Goal: Task Accomplishment & Management: Use online tool/utility

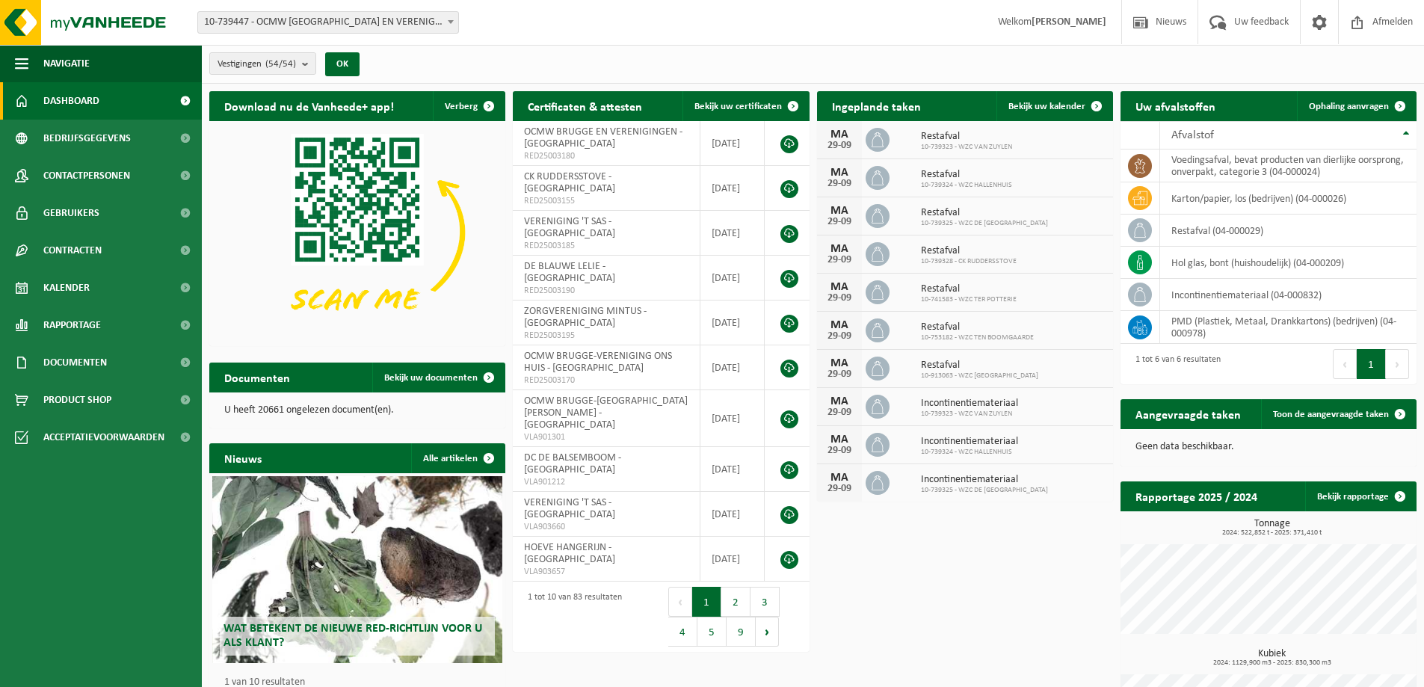
click at [82, 293] on span "Kalender" at bounding box center [66, 287] width 46 height 37
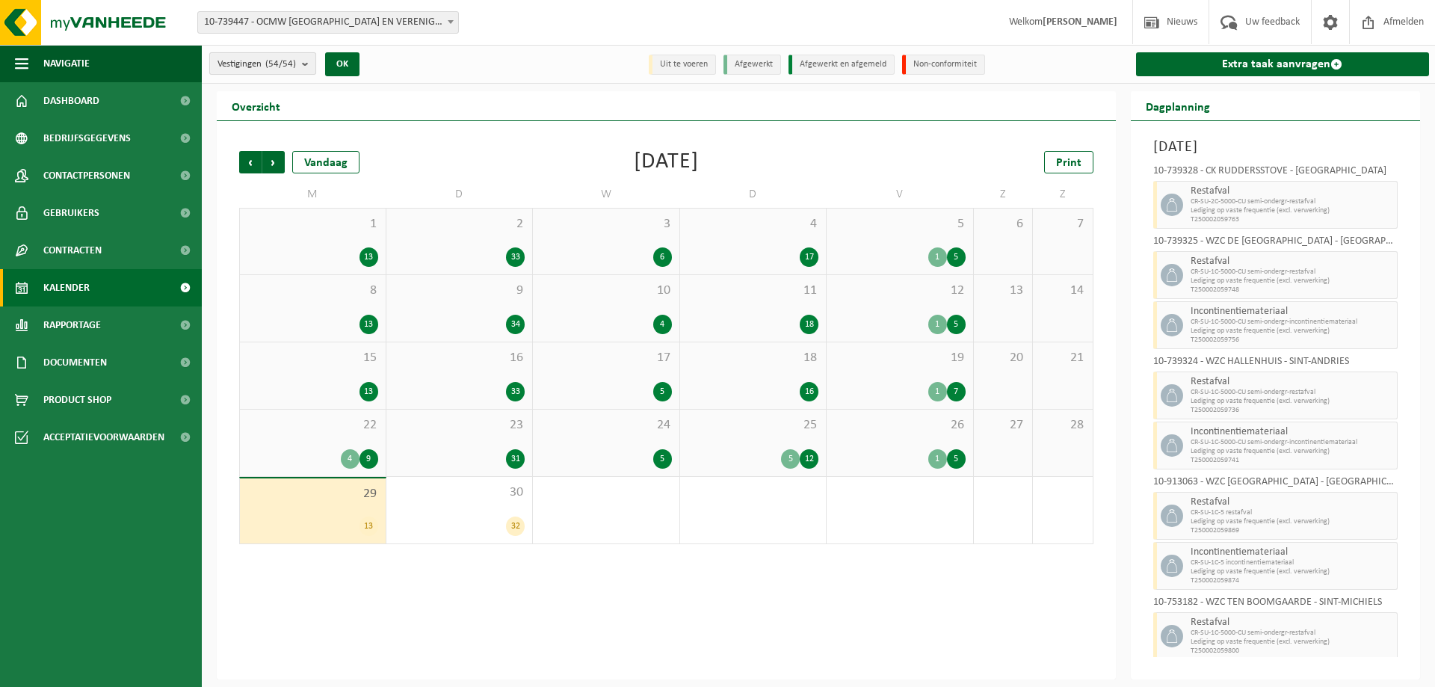
click at [304, 62] on b "submit" at bounding box center [308, 63] width 13 height 21
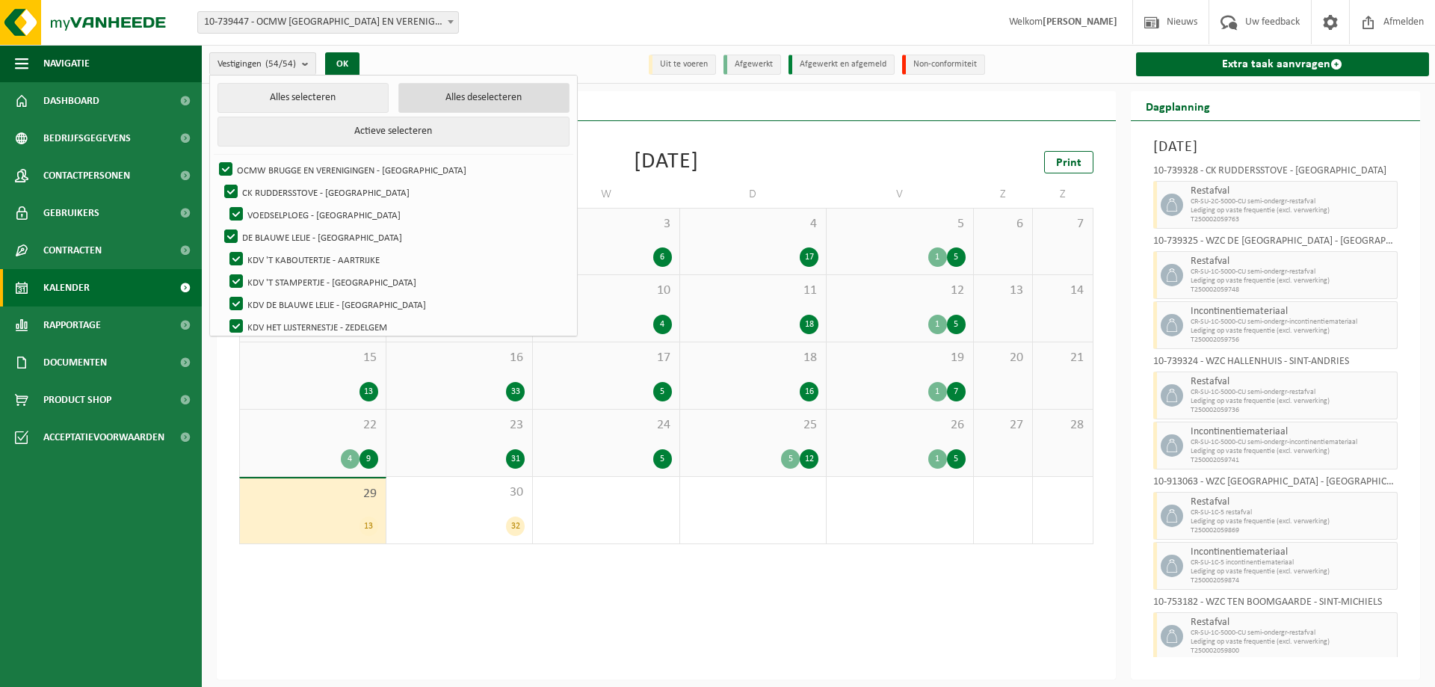
click at [443, 93] on button "Alles deselecteren" at bounding box center [483, 98] width 171 height 30
checkbox input "false"
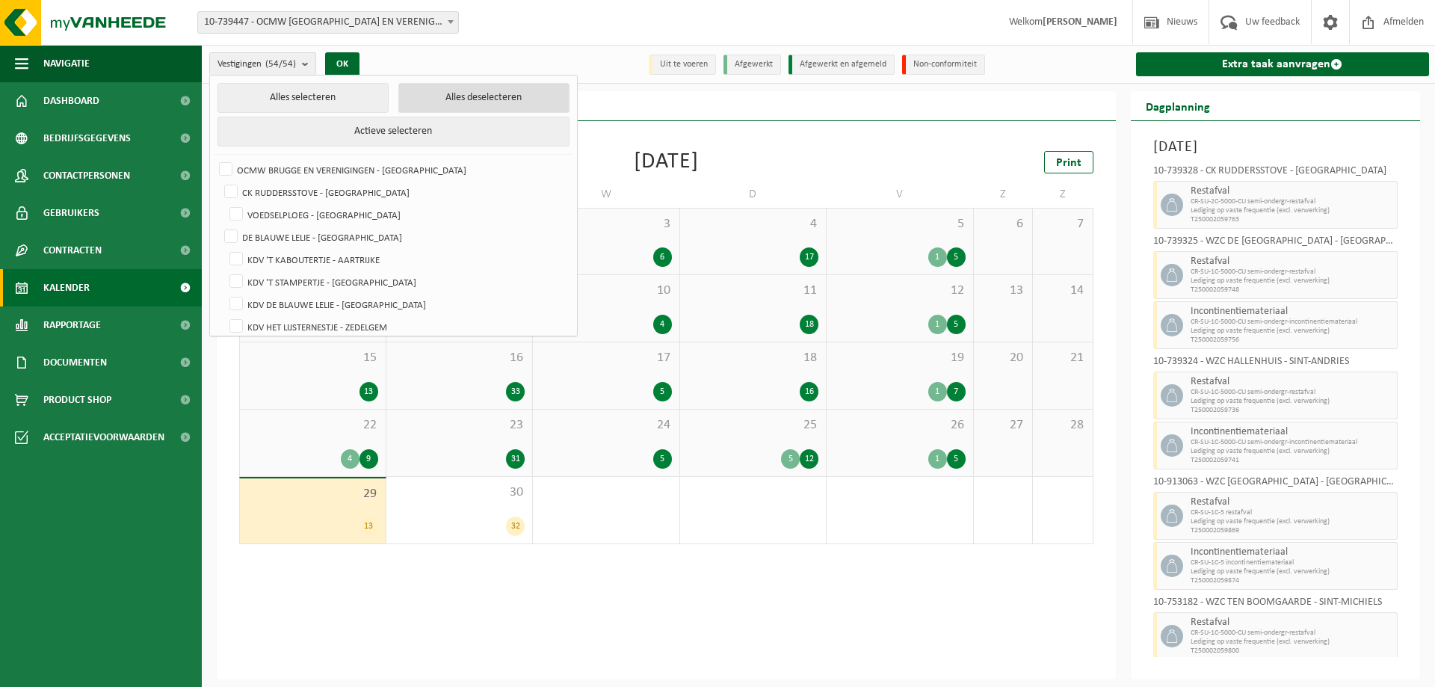
checkbox input "false"
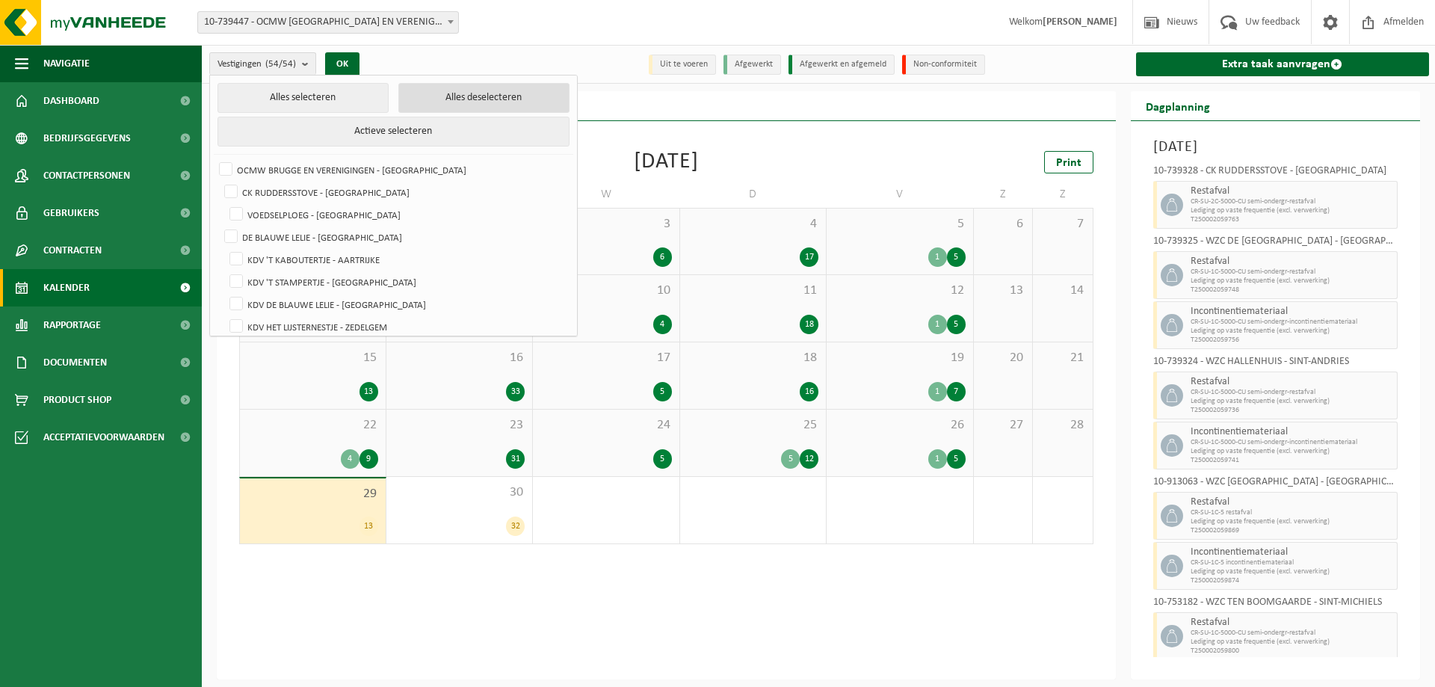
checkbox input "false"
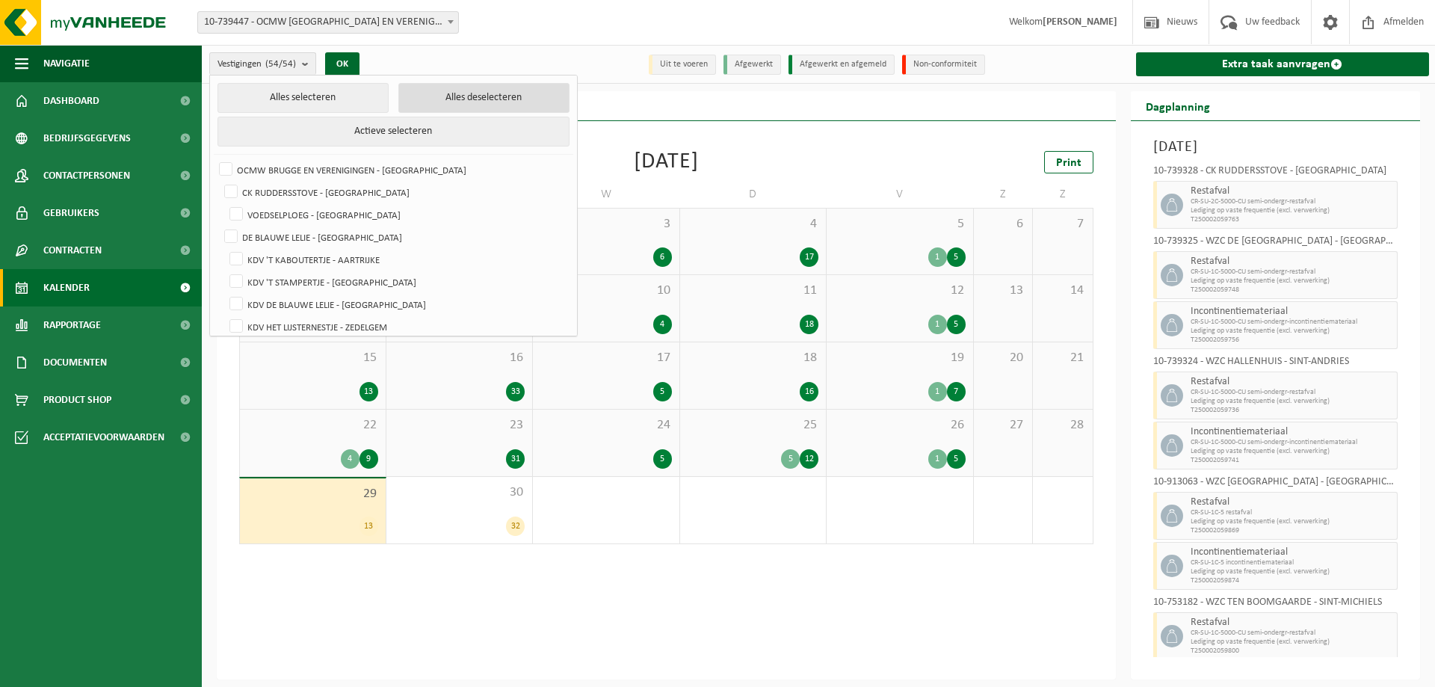
checkbox input "false"
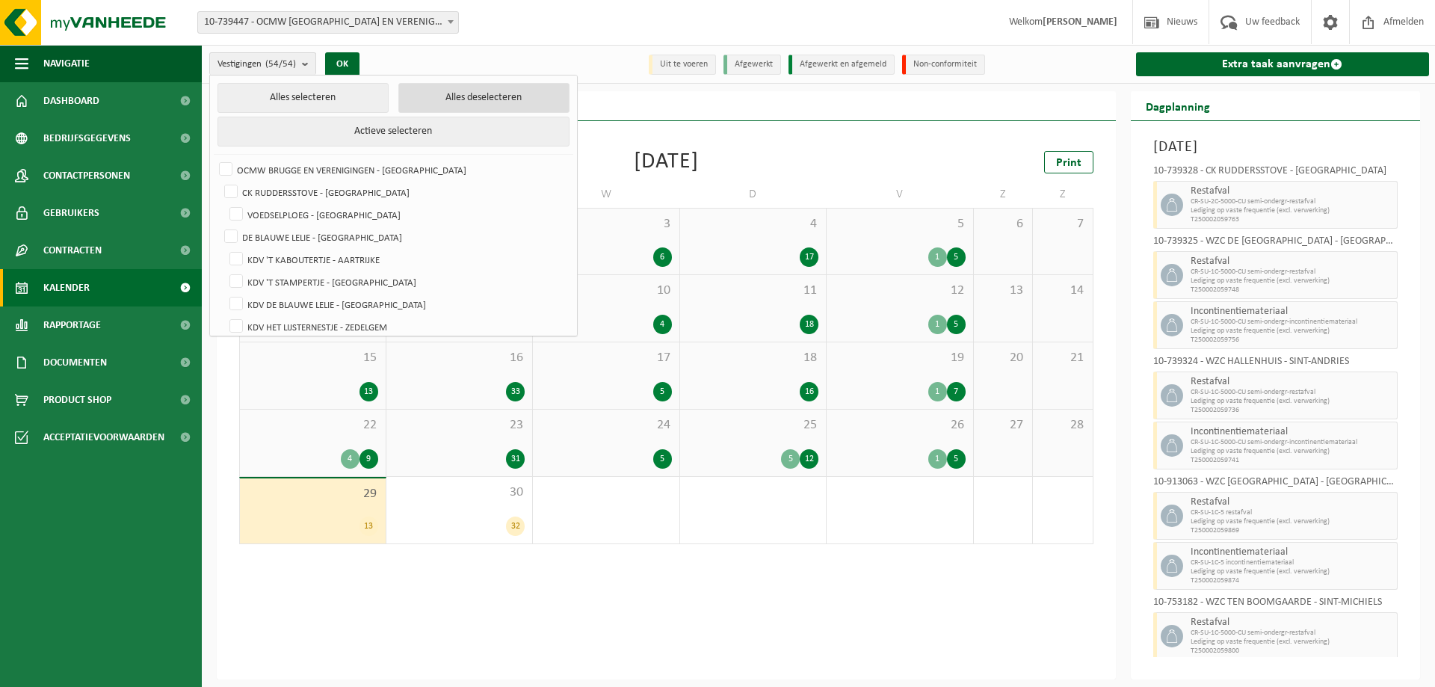
checkbox input "false"
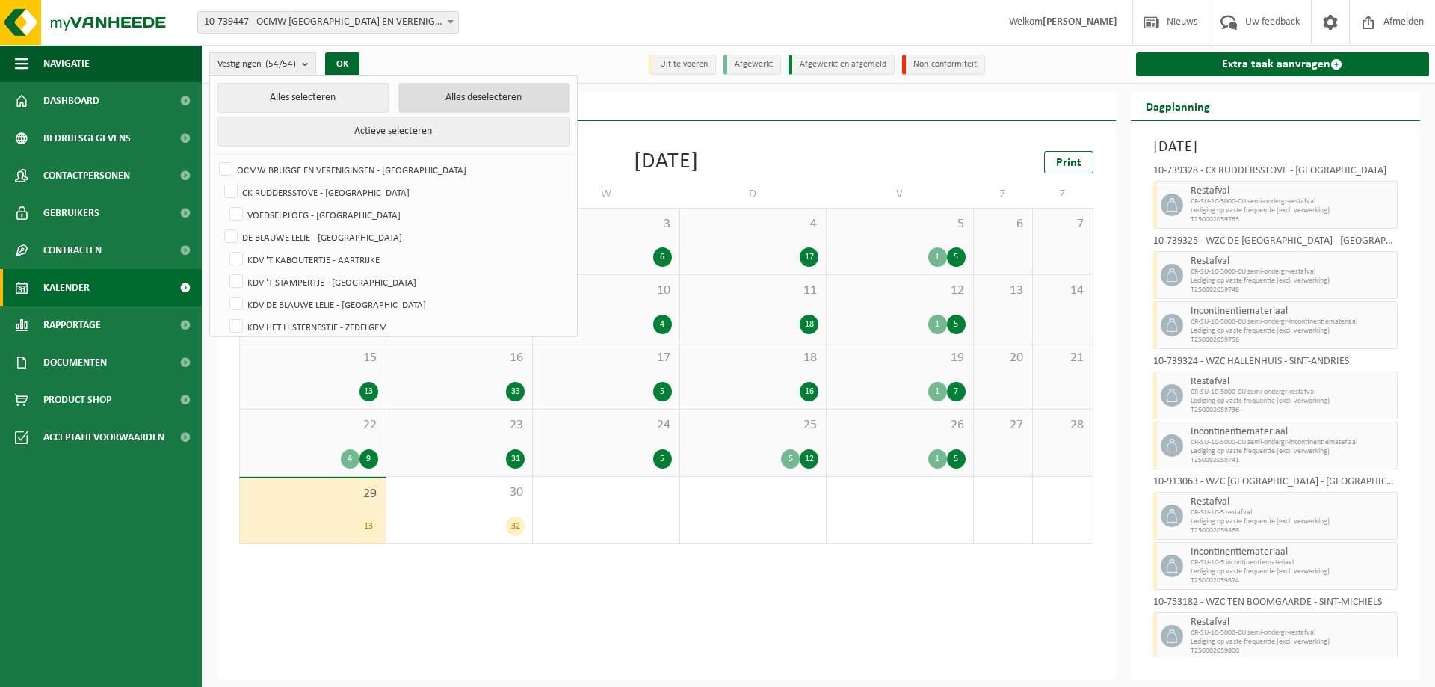
checkbox input "false"
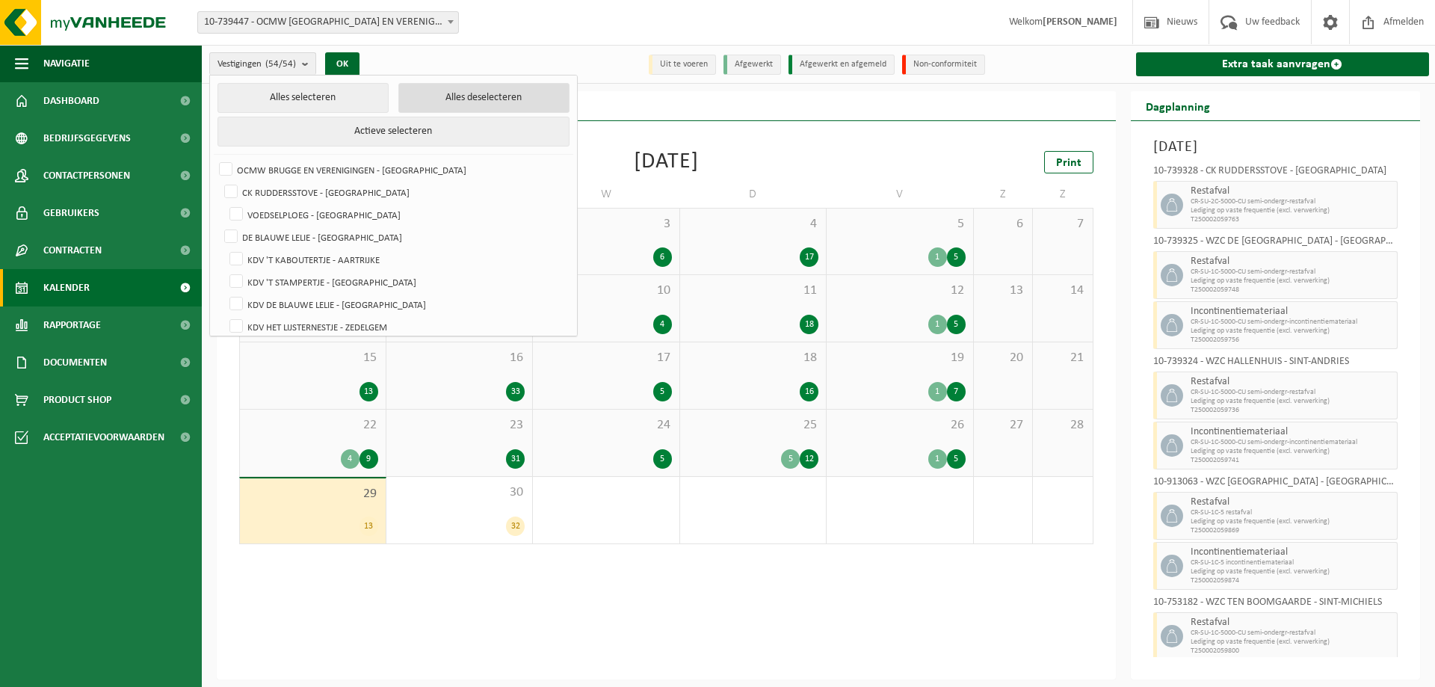
checkbox input "false"
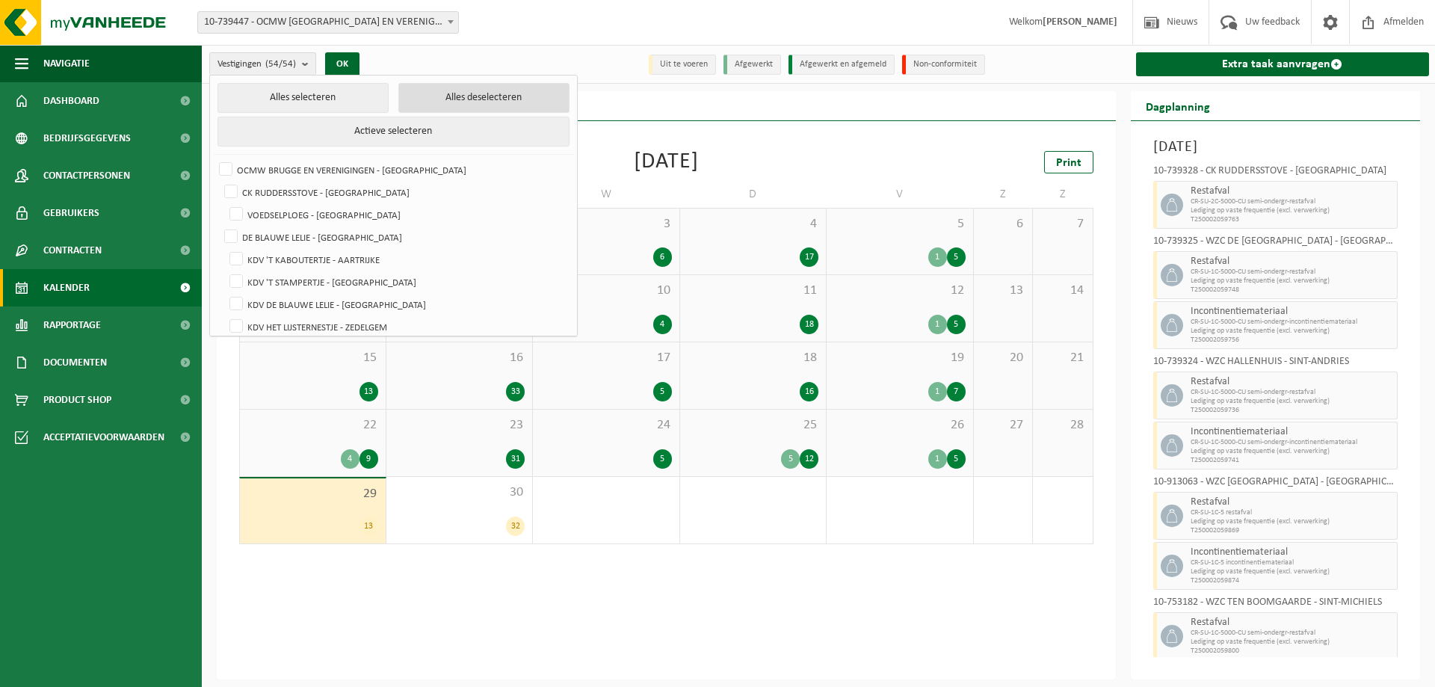
checkbox input "false"
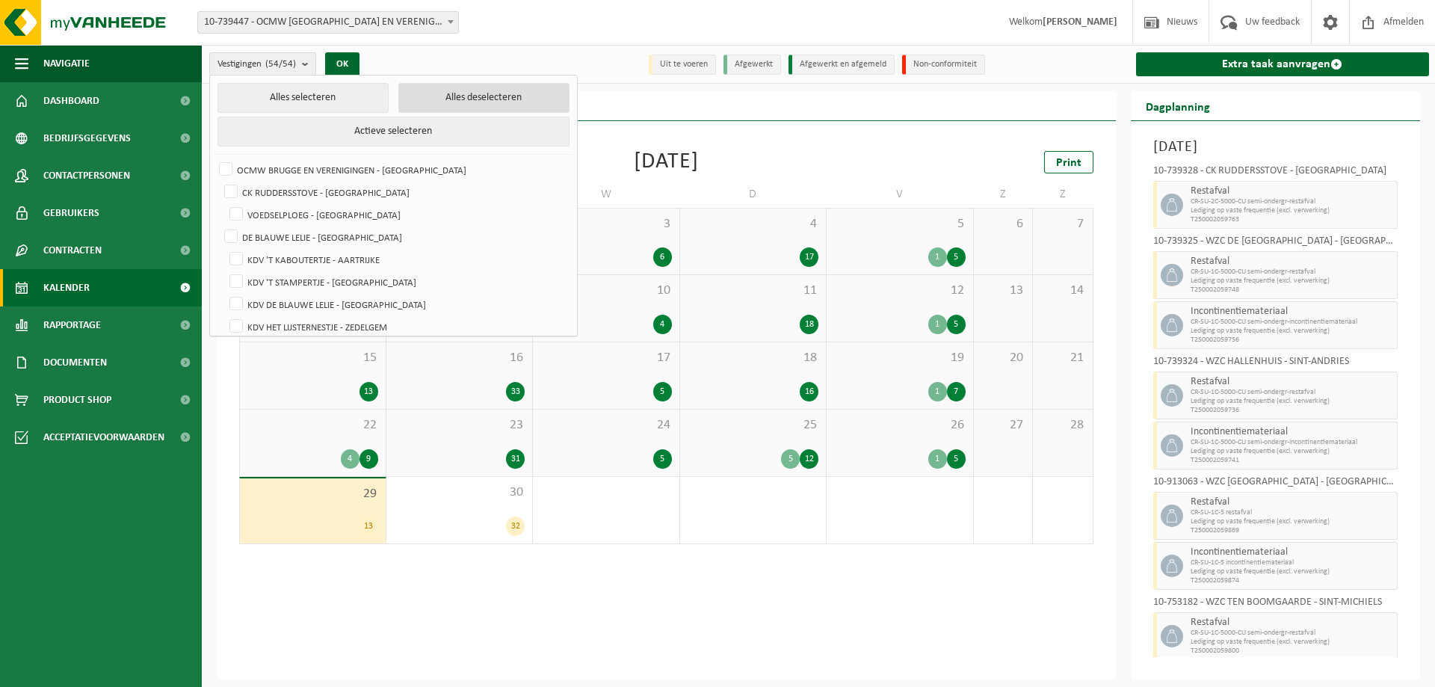
checkbox input "false"
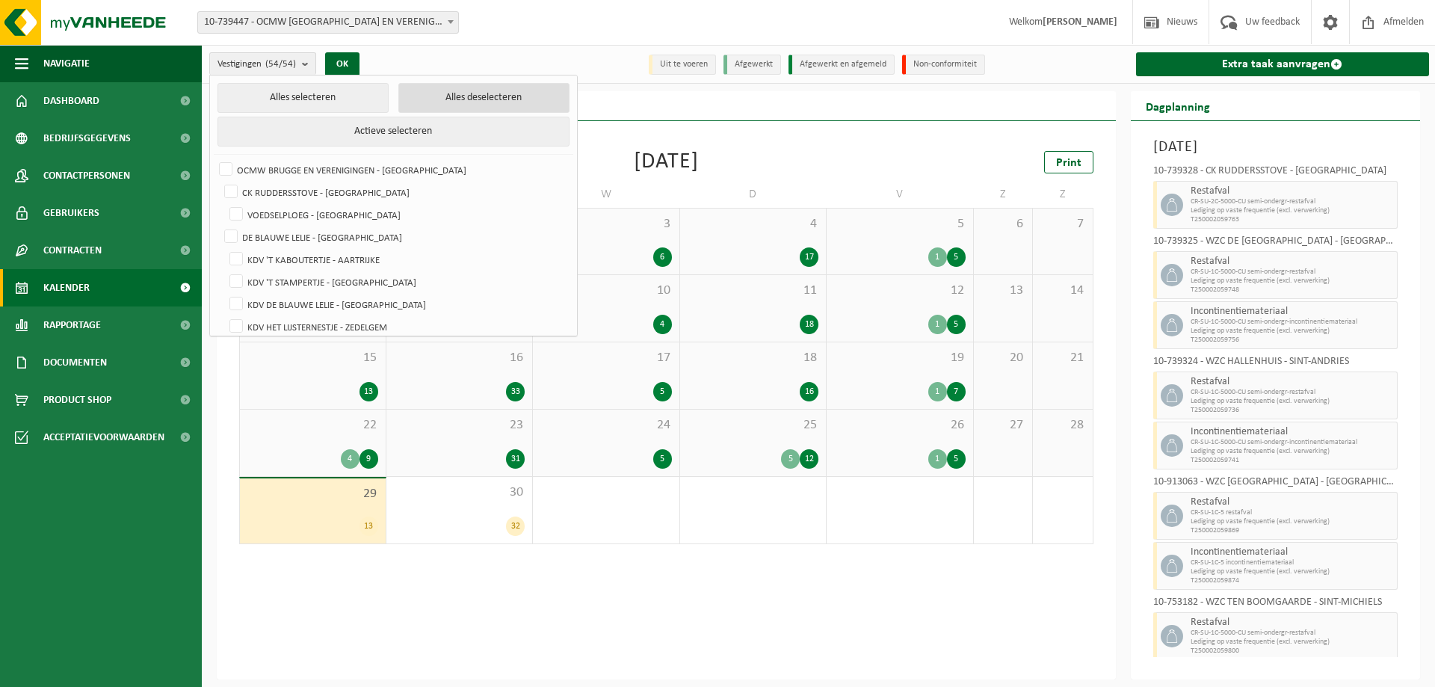
checkbox input "false"
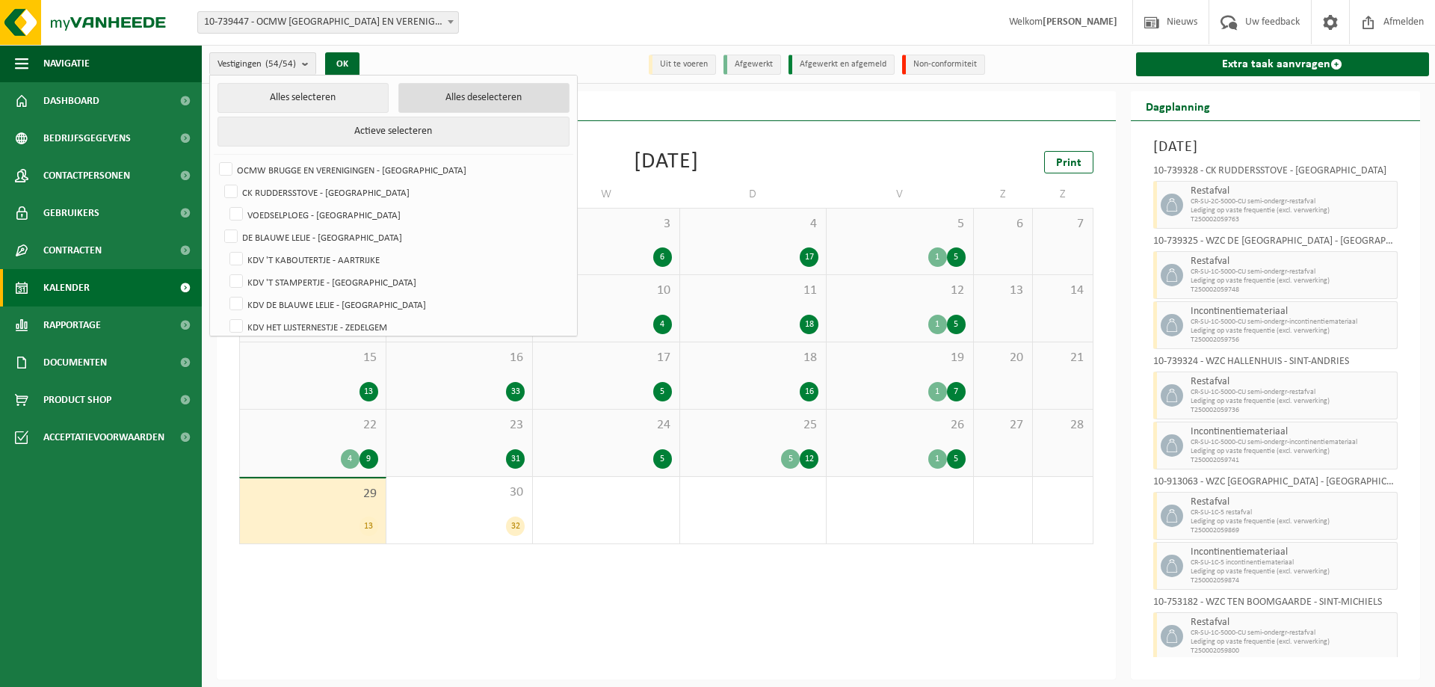
checkbox input "false"
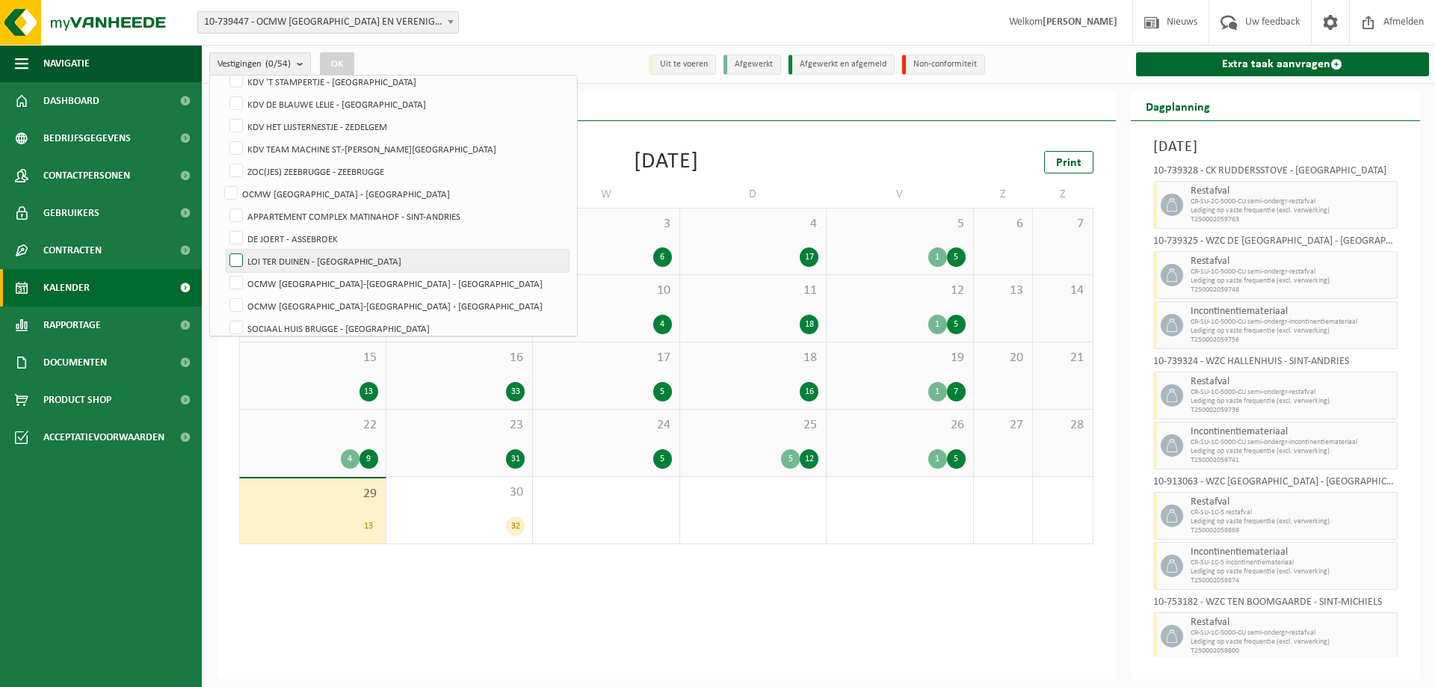
scroll to position [224, 0]
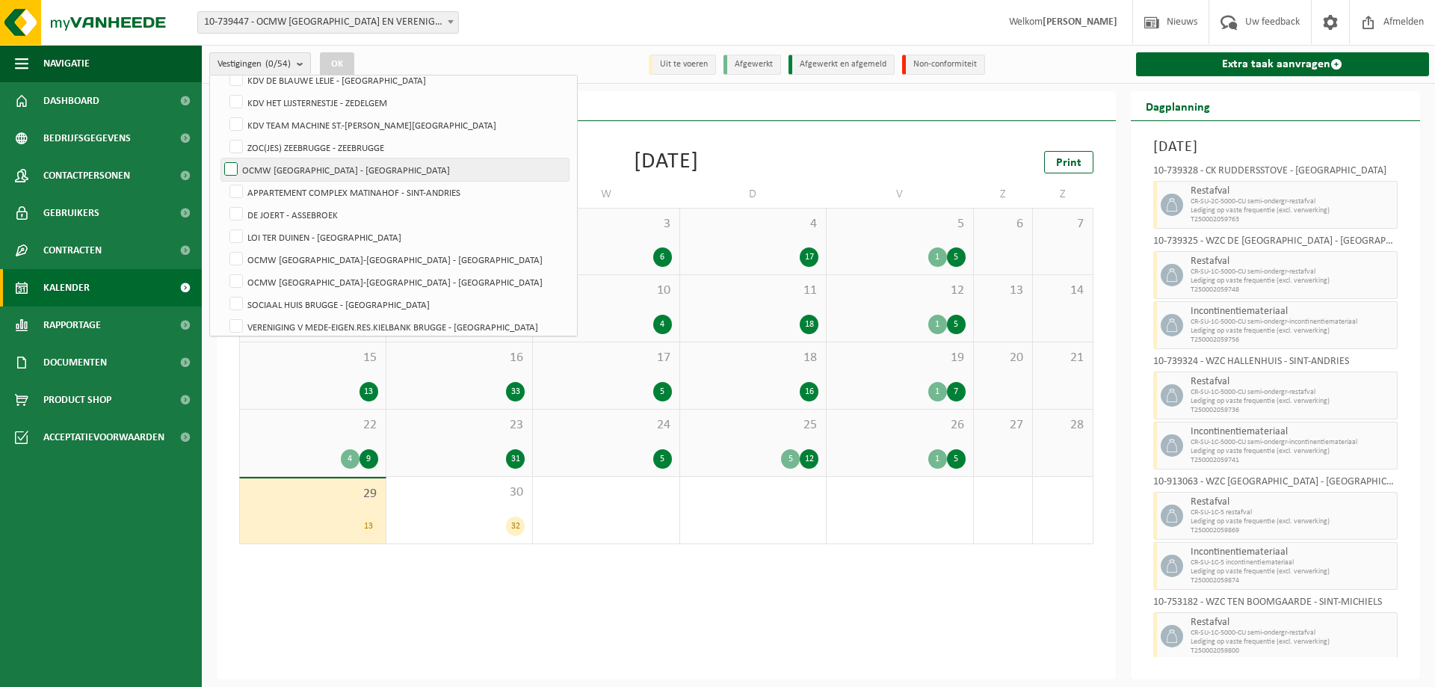
click at [229, 171] on label "OCMW [GEOGRAPHIC_DATA] - [GEOGRAPHIC_DATA]" at bounding box center [395, 169] width 348 height 22
click at [219, 158] on input "OCMW [GEOGRAPHIC_DATA] - [GEOGRAPHIC_DATA]" at bounding box center [218, 158] width 1 height 1
checkbox input "true"
click at [337, 57] on button "OK" at bounding box center [337, 64] width 34 height 24
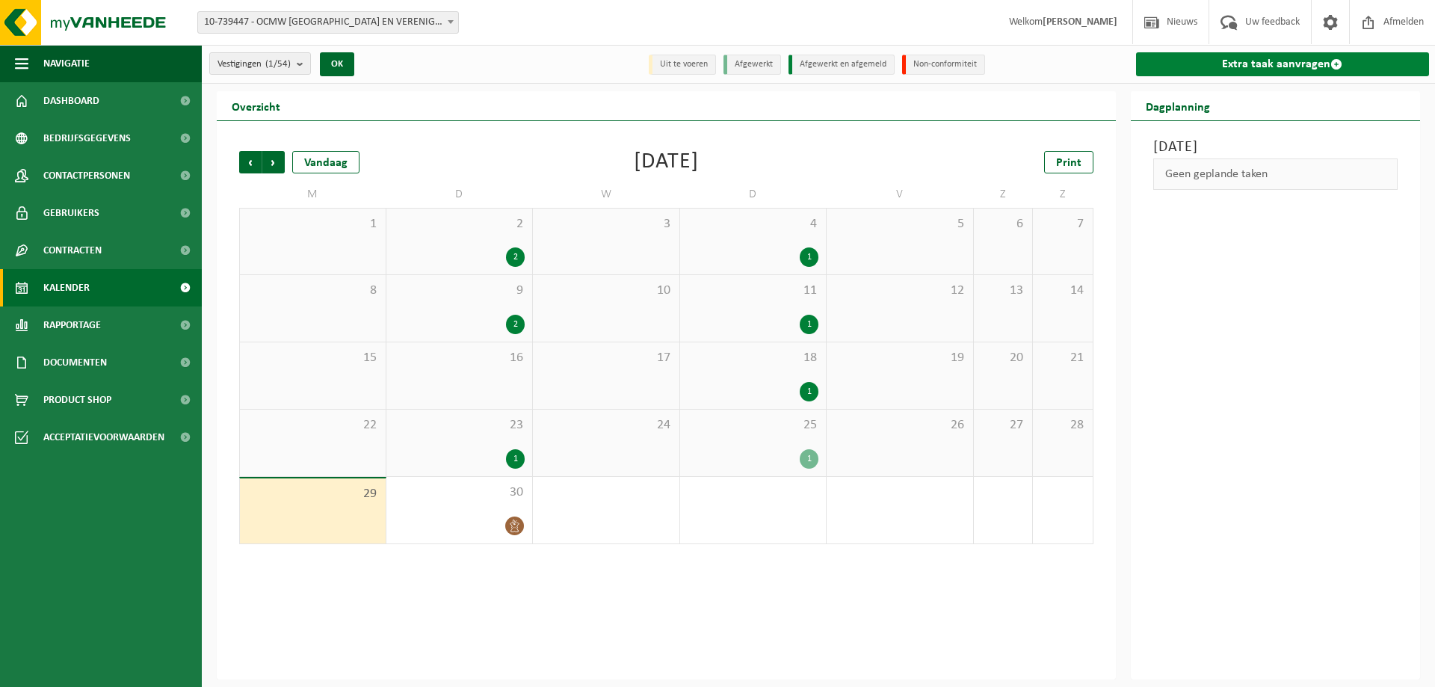
click at [1265, 70] on link "Extra taak aanvragen" at bounding box center [1283, 64] width 294 height 24
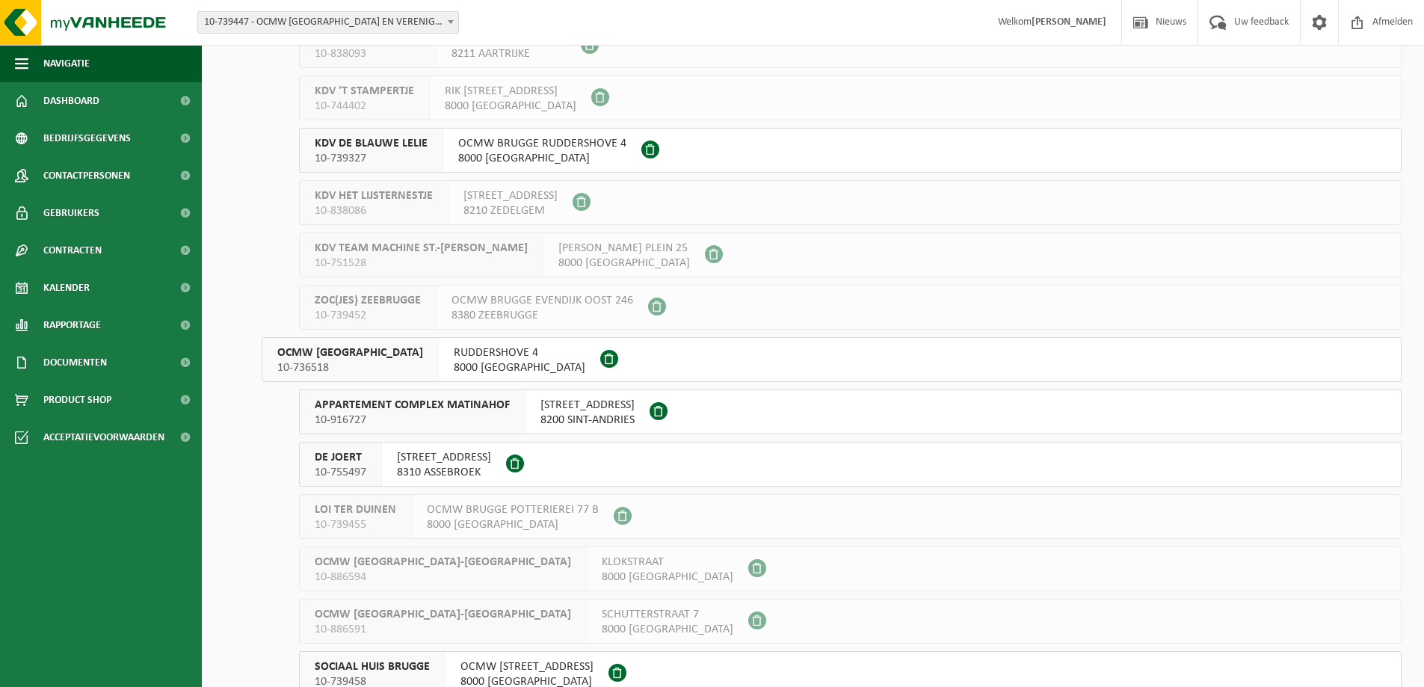
scroll to position [374, 0]
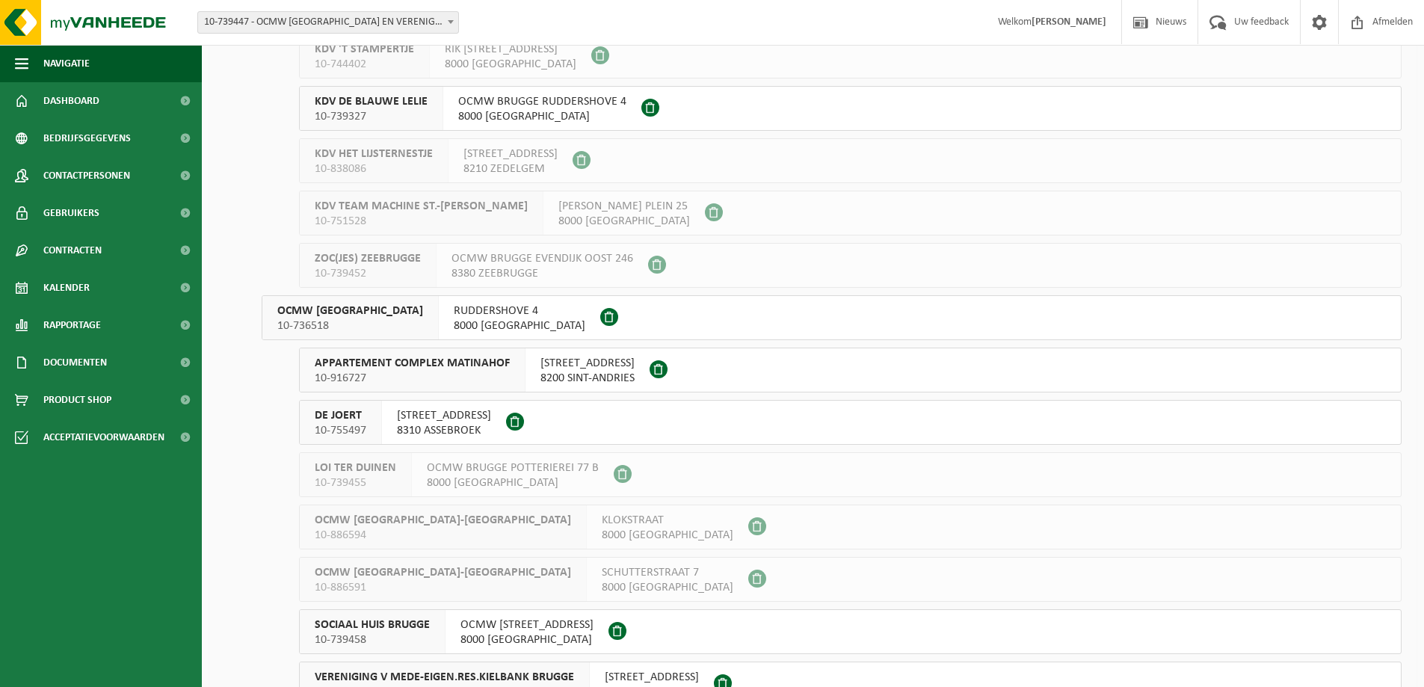
click at [339, 312] on span "OCMW BRUGGE" at bounding box center [350, 311] width 146 height 15
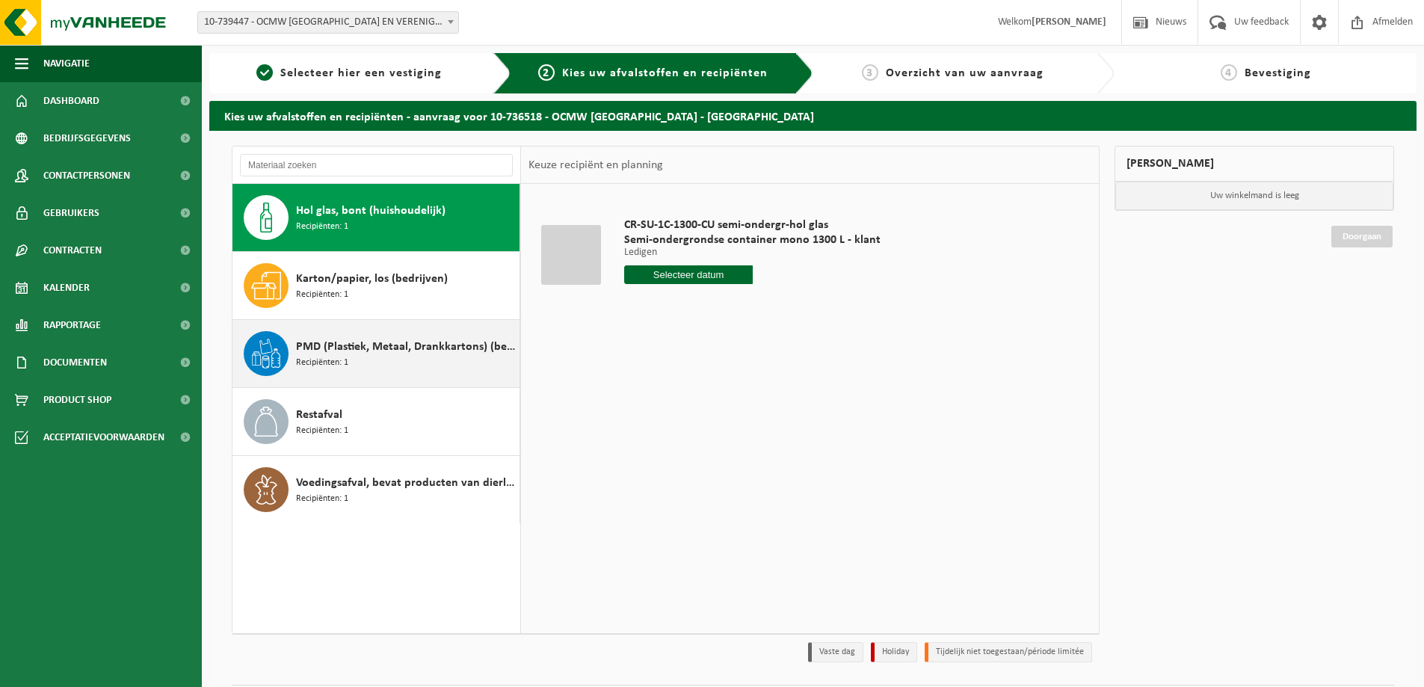
click at [320, 354] on span "PMD (Plastiek, Metaal, Drankkartons) (bedrijven)" at bounding box center [406, 347] width 220 height 18
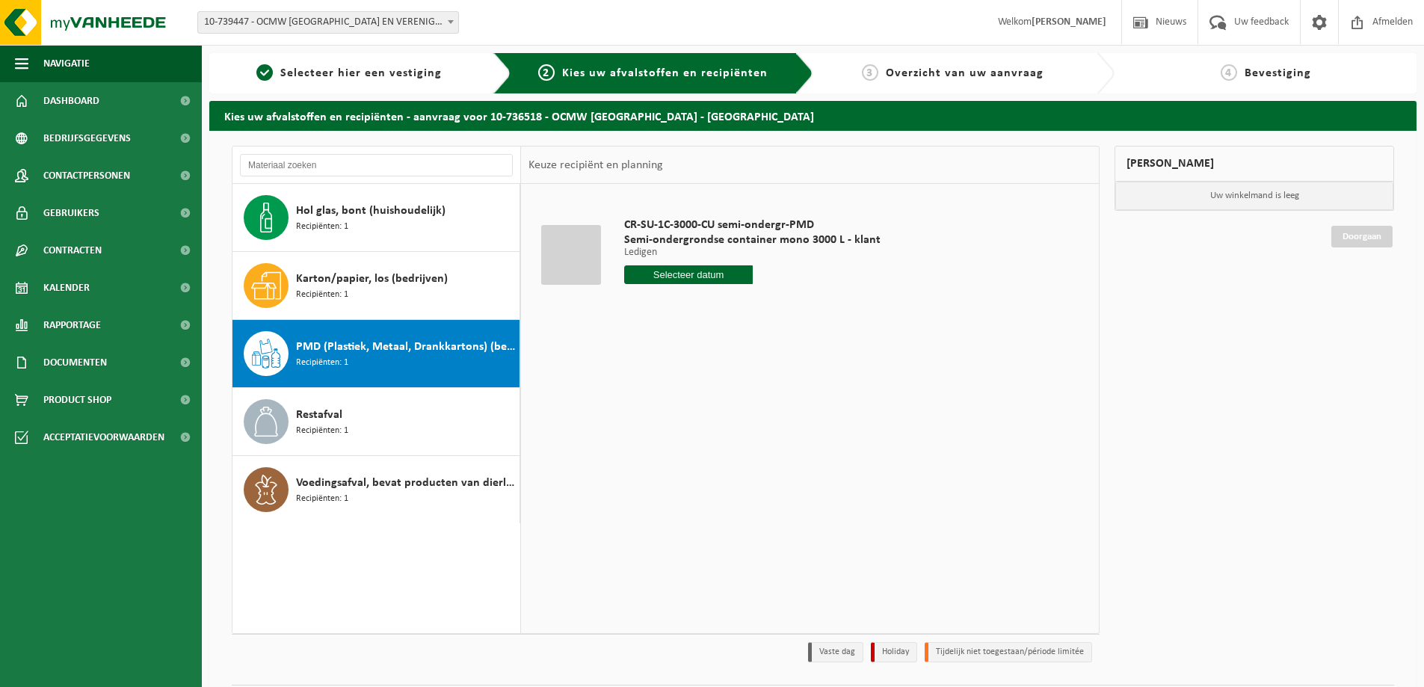
click at [680, 280] on input "text" at bounding box center [688, 274] width 129 height 19
click at [659, 458] on div "30" at bounding box center [664, 455] width 26 height 24
type input "Van 2025-09-30"
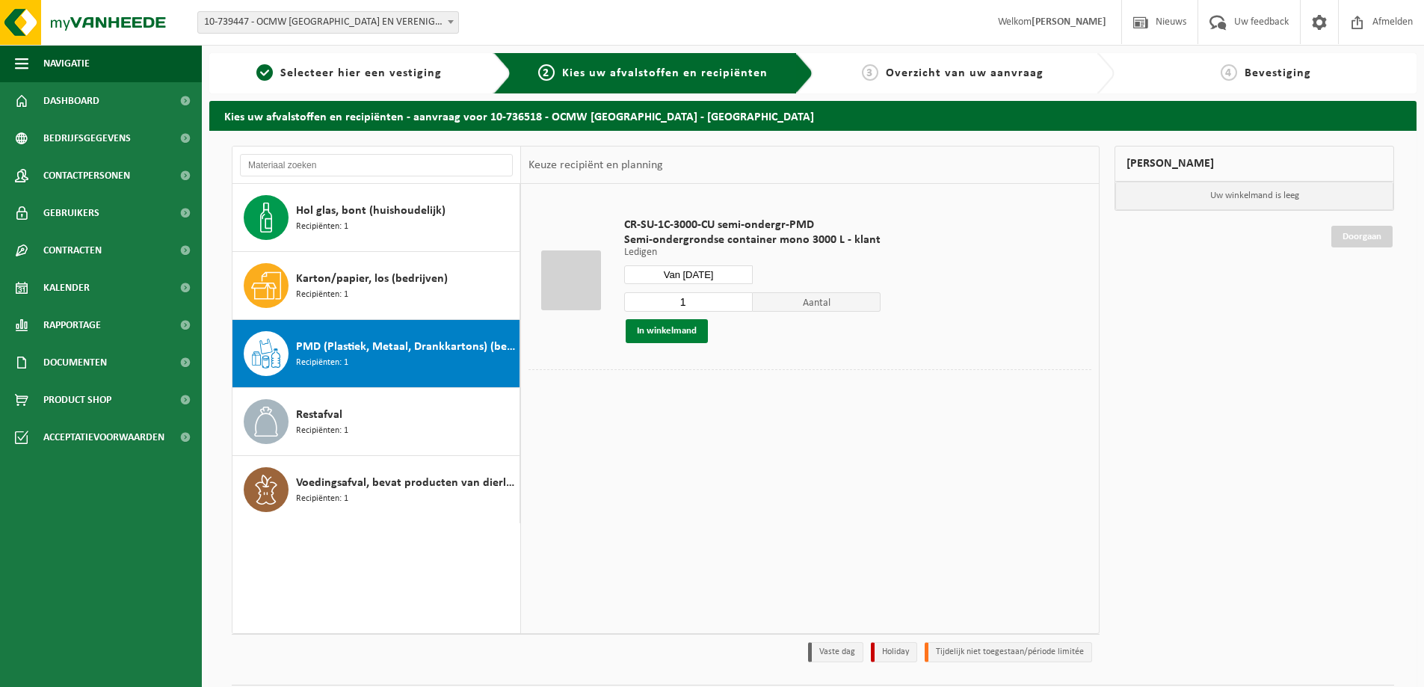
click at [665, 330] on button "In winkelmand" at bounding box center [667, 331] width 82 height 24
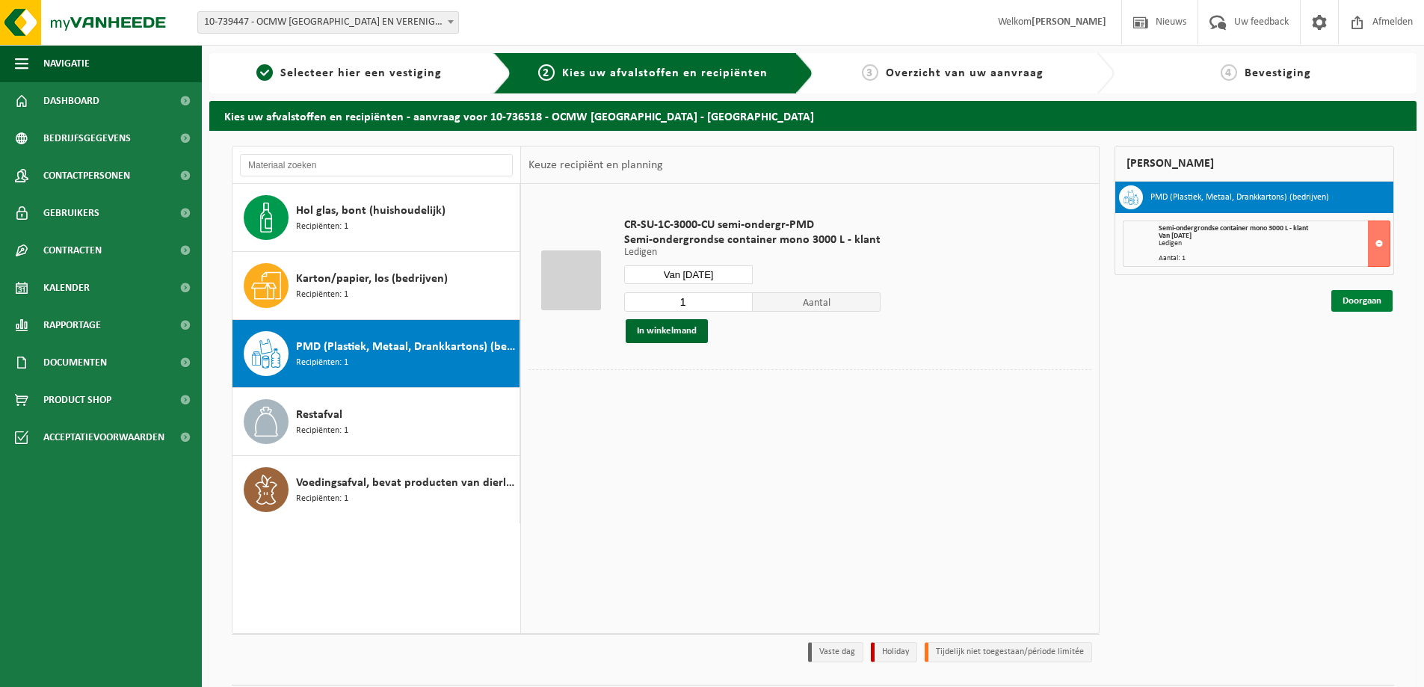
click at [1367, 297] on link "Doorgaan" at bounding box center [1361, 301] width 61 height 22
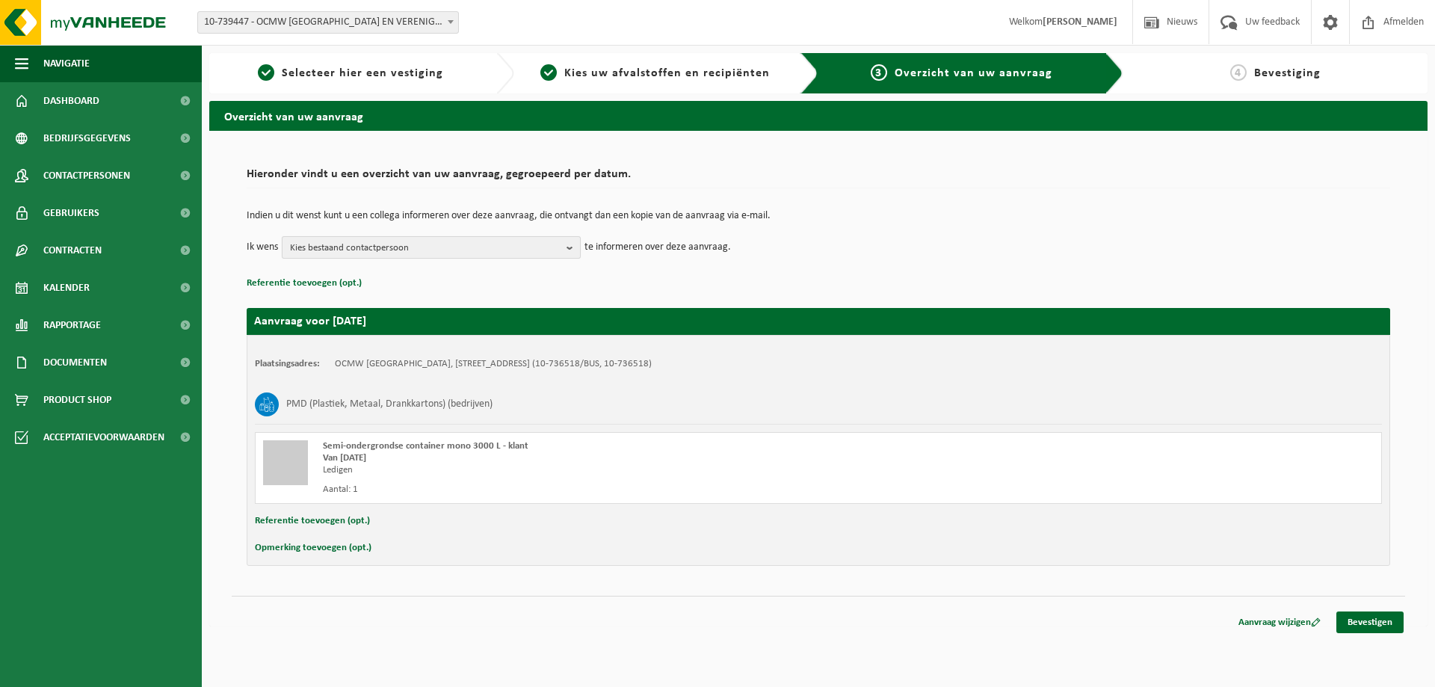
click at [567, 250] on b "button" at bounding box center [573, 247] width 13 height 21
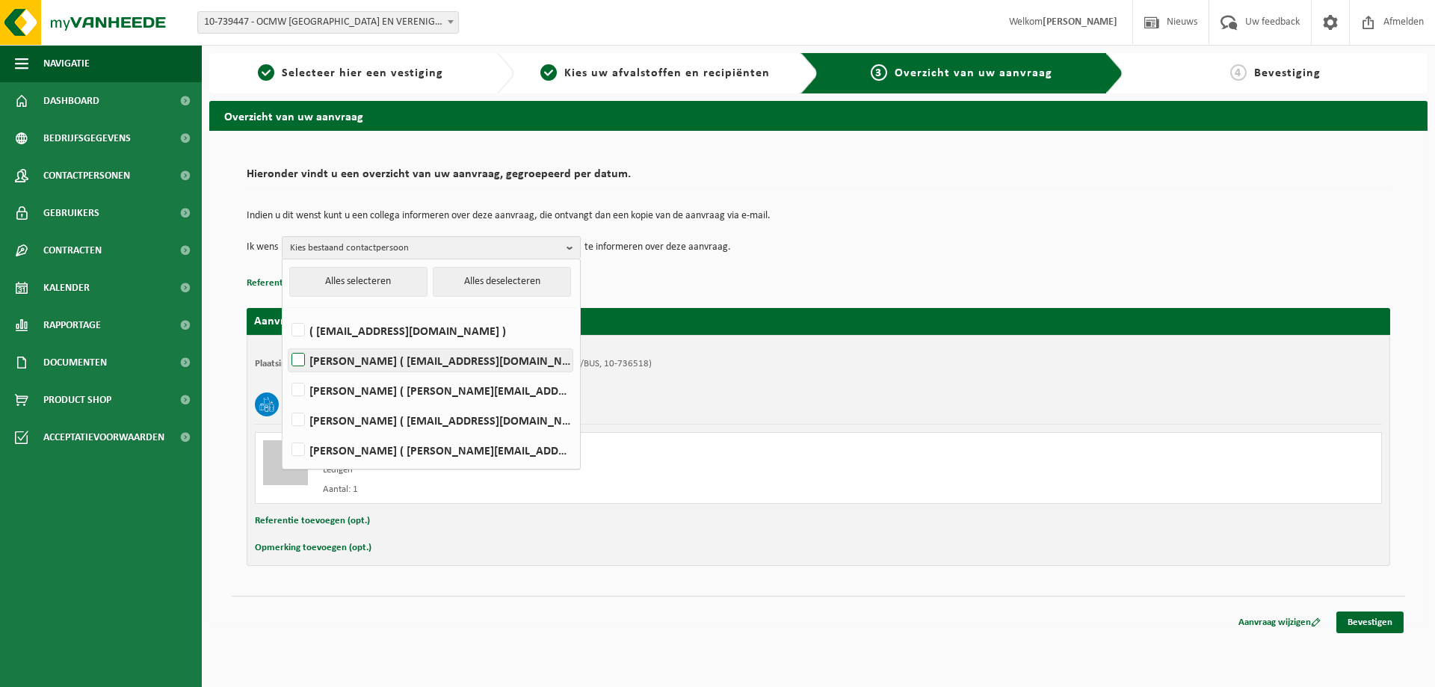
click at [294, 358] on label "JORAN ALGOEDT ( joran.algoedt@ocmw-brugge.be )" at bounding box center [431, 360] width 284 height 22
click at [286, 342] on input "JORAN ALGOEDT ( joran.algoedt@ocmw-brugge.be )" at bounding box center [286, 341] width 1 height 1
checkbox input "true"
click at [899, 275] on p "Referentie toevoegen (opt.)" at bounding box center [819, 283] width 1144 height 19
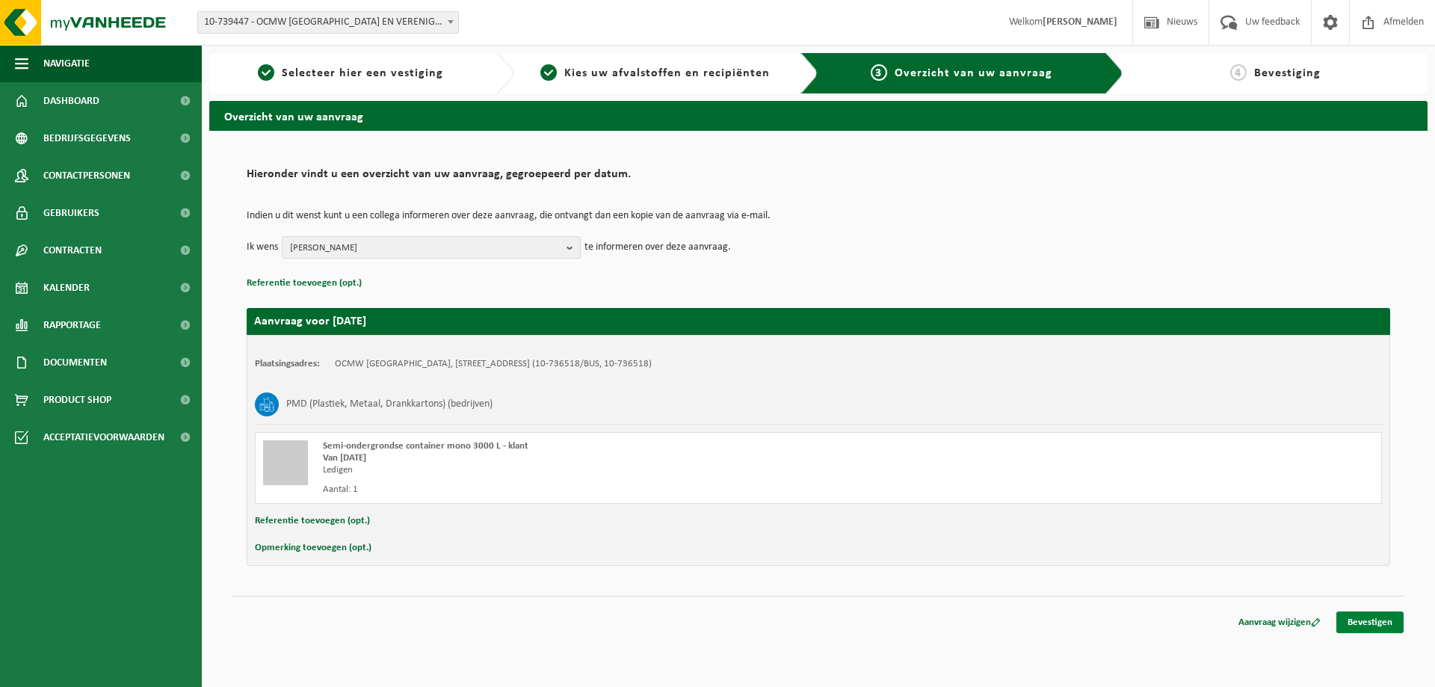
click at [1368, 621] on link "Bevestigen" at bounding box center [1370, 622] width 67 height 22
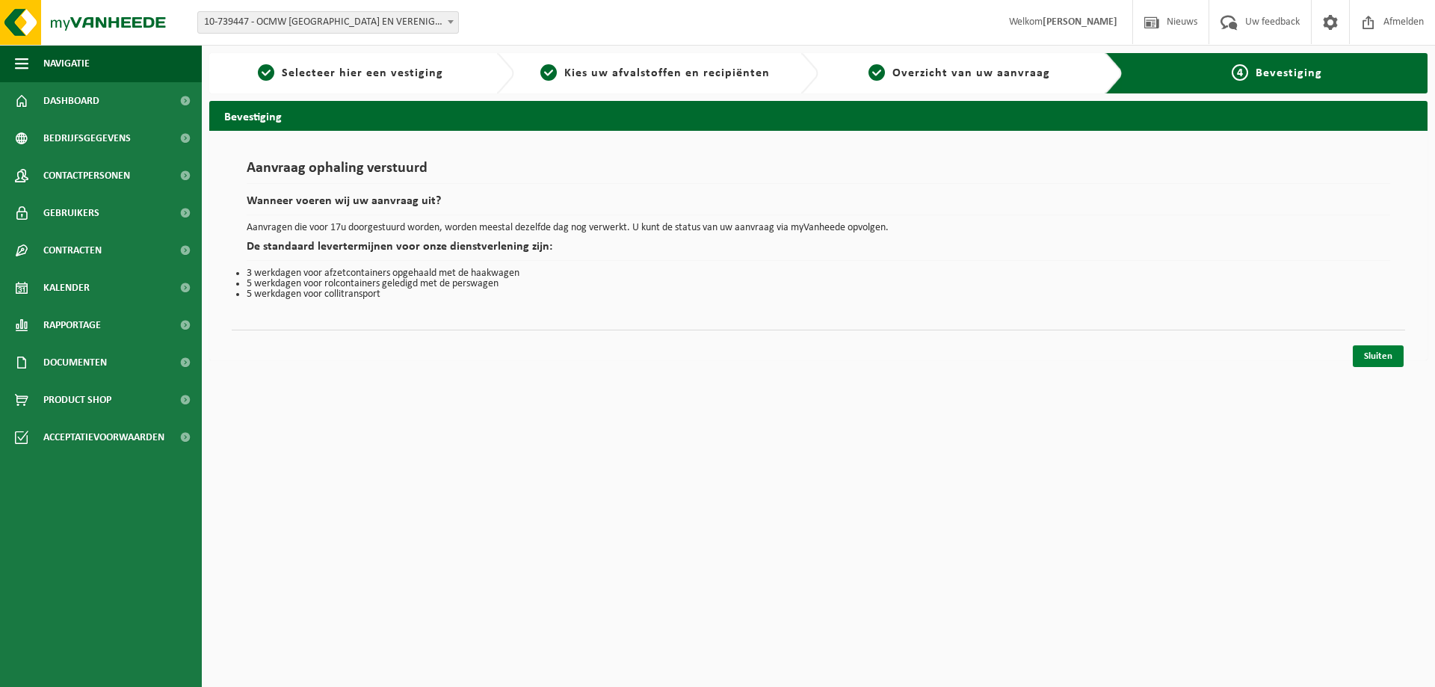
click at [1379, 357] on link "Sluiten" at bounding box center [1378, 356] width 51 height 22
